Goal: Transaction & Acquisition: Purchase product/service

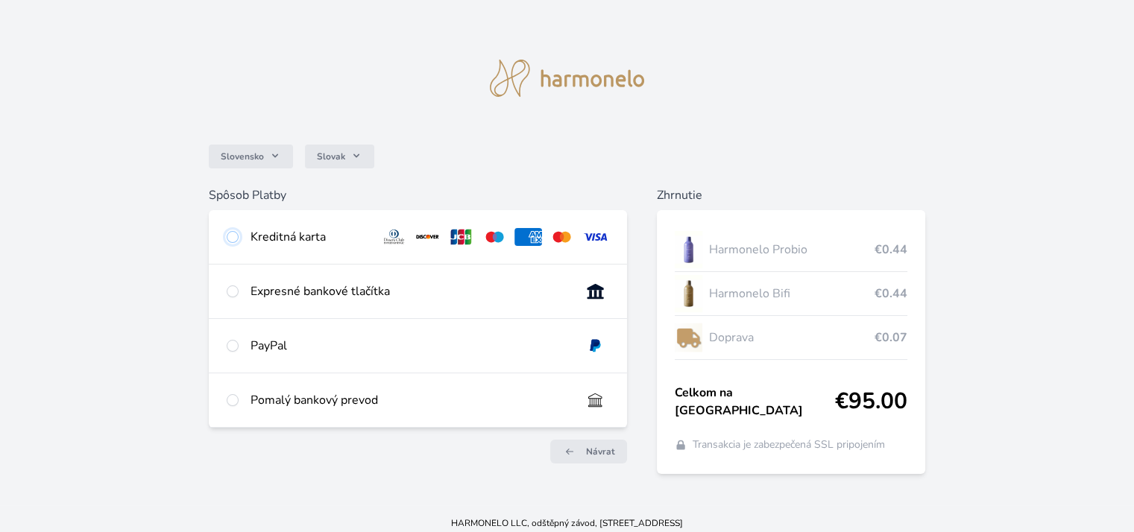
click at [233, 238] on input "radio" at bounding box center [233, 237] width 12 height 12
radio input "true"
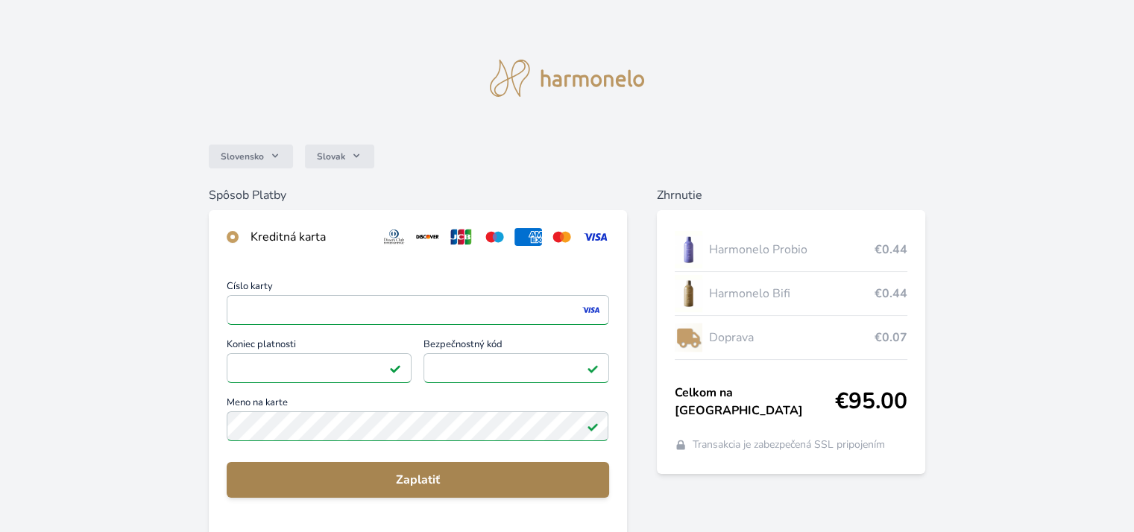
click at [397, 477] on span "Zaplatiť" at bounding box center [418, 480] width 358 height 18
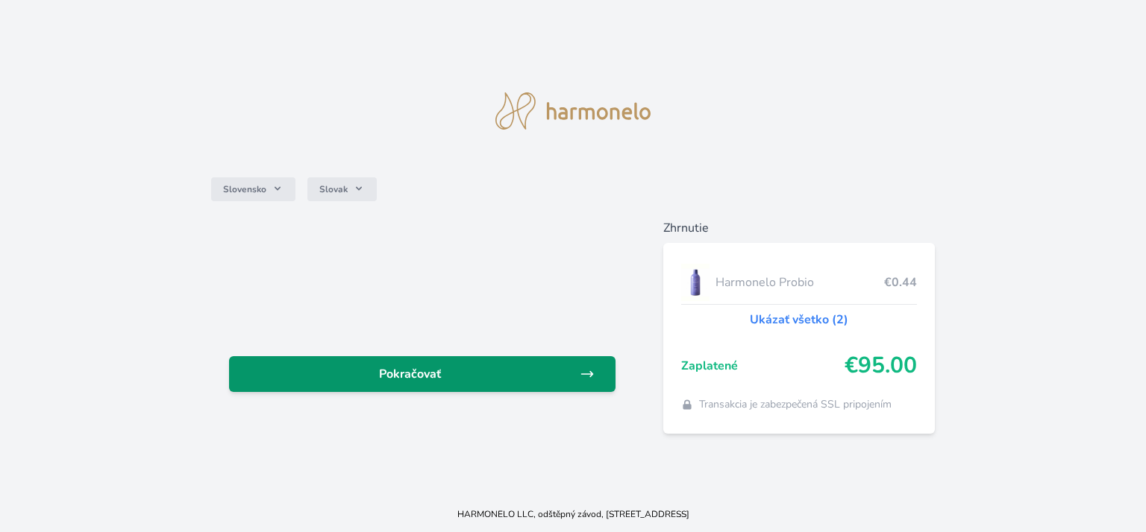
click at [421, 367] on span "Pokračovať" at bounding box center [410, 374] width 339 height 18
